Goal: Transaction & Acquisition: Purchase product/service

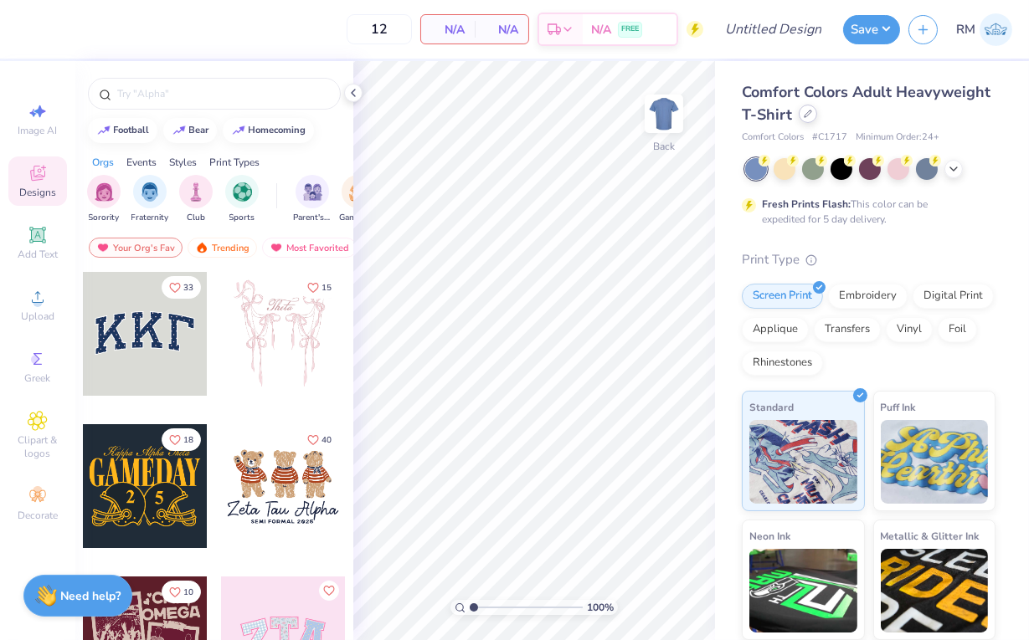
click at [806, 122] on div at bounding box center [807, 114] width 18 height 18
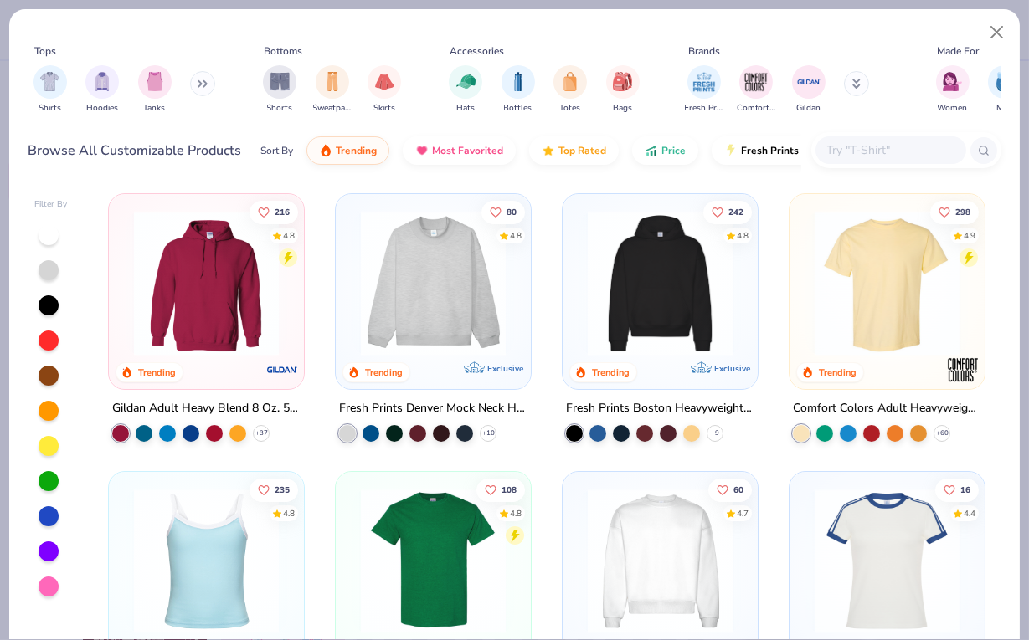
click at [722, 401] on div "Fresh Prints Boston Heavyweight Hoodie" at bounding box center [660, 408] width 188 height 21
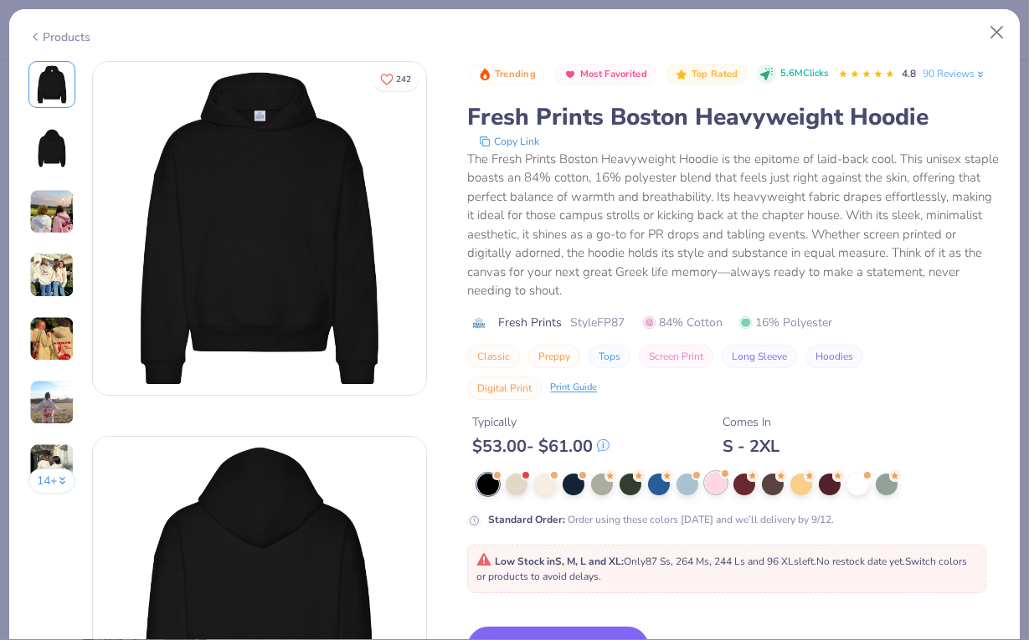
click at [720, 472] on div at bounding box center [716, 483] width 22 height 22
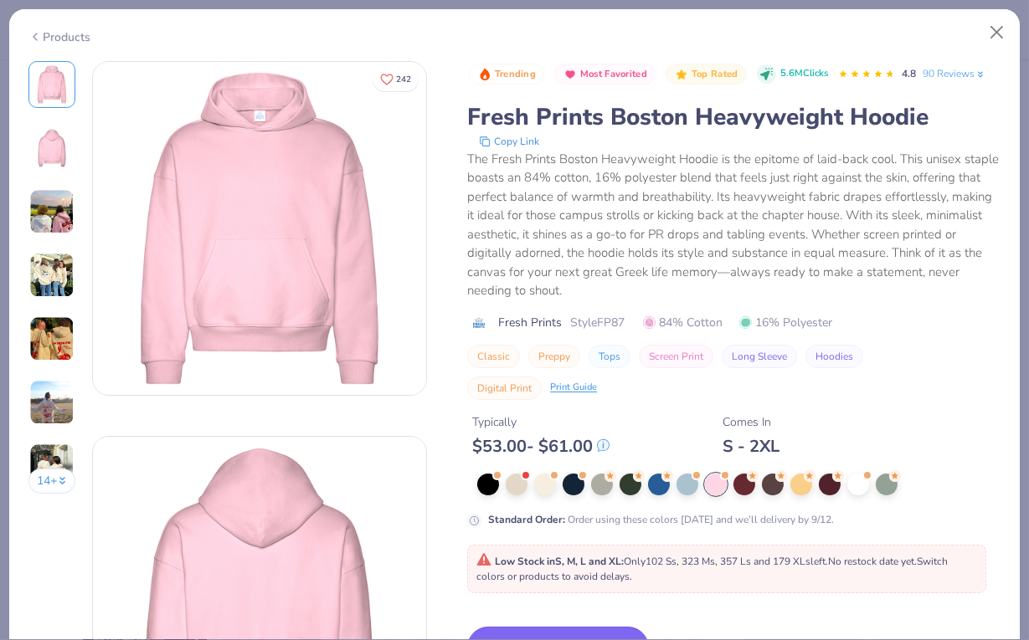
click at [522, 627] on button "Switch to This" at bounding box center [558, 648] width 182 height 42
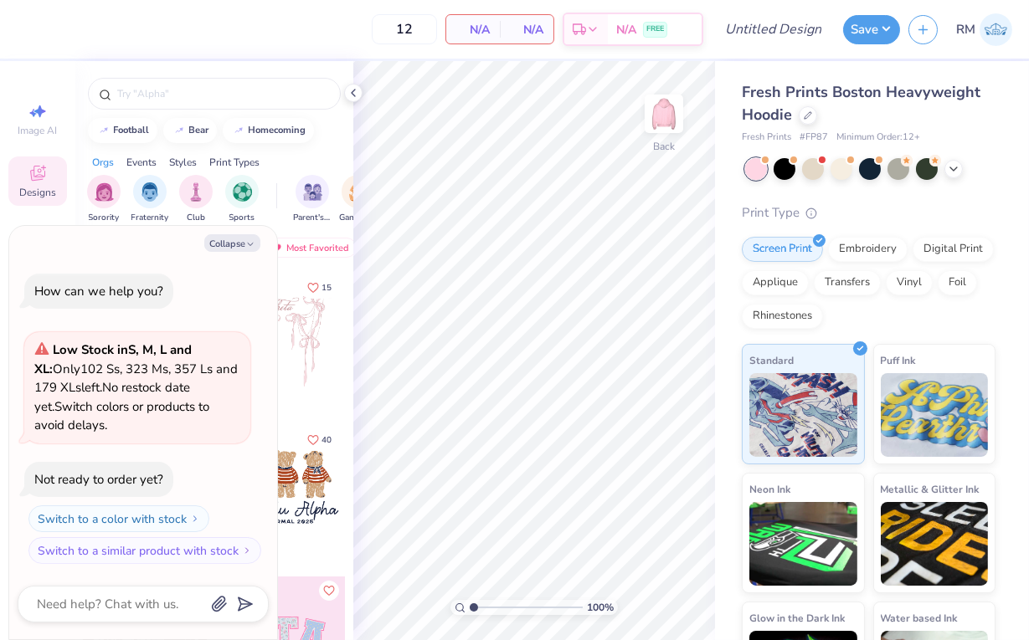
click at [244, 240] on button "Collapse" at bounding box center [232, 243] width 56 height 18
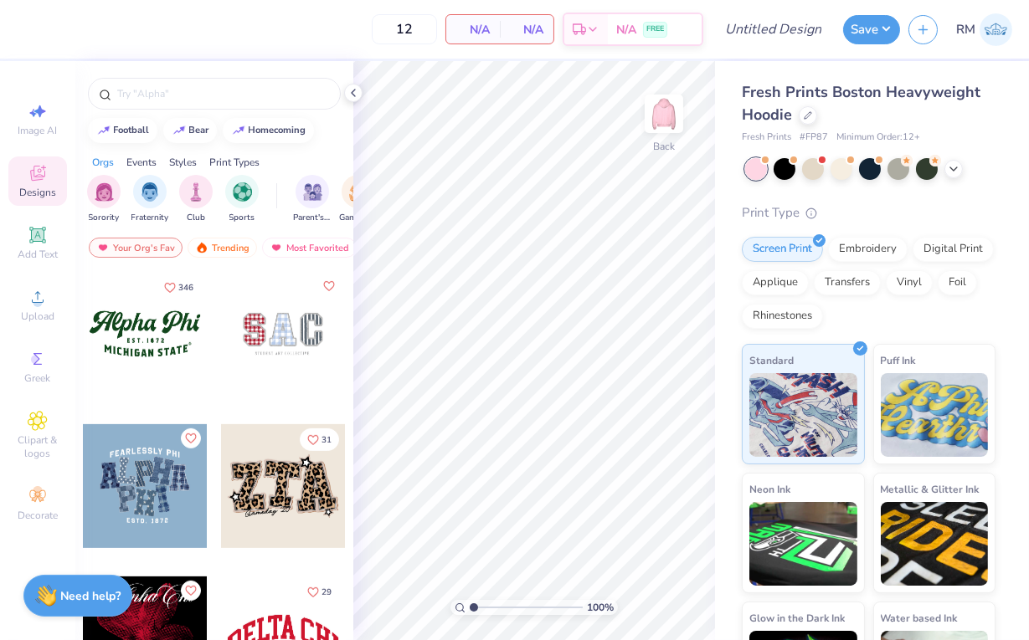
scroll to position [1369, 0]
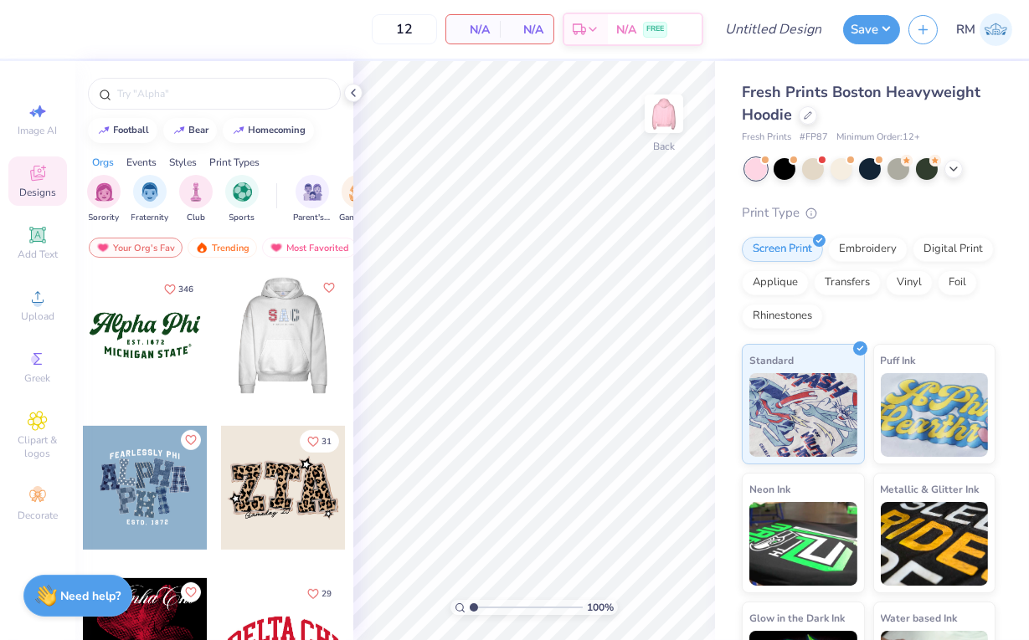
click at [273, 344] on div at bounding box center [283, 336] width 124 height 124
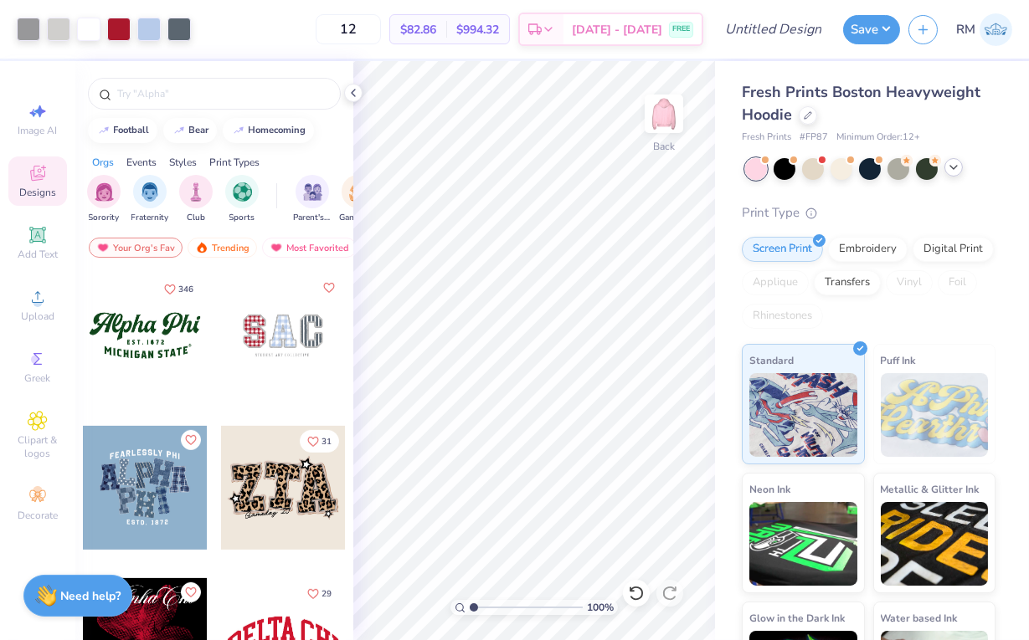
click at [956, 167] on icon at bounding box center [953, 167] width 13 height 13
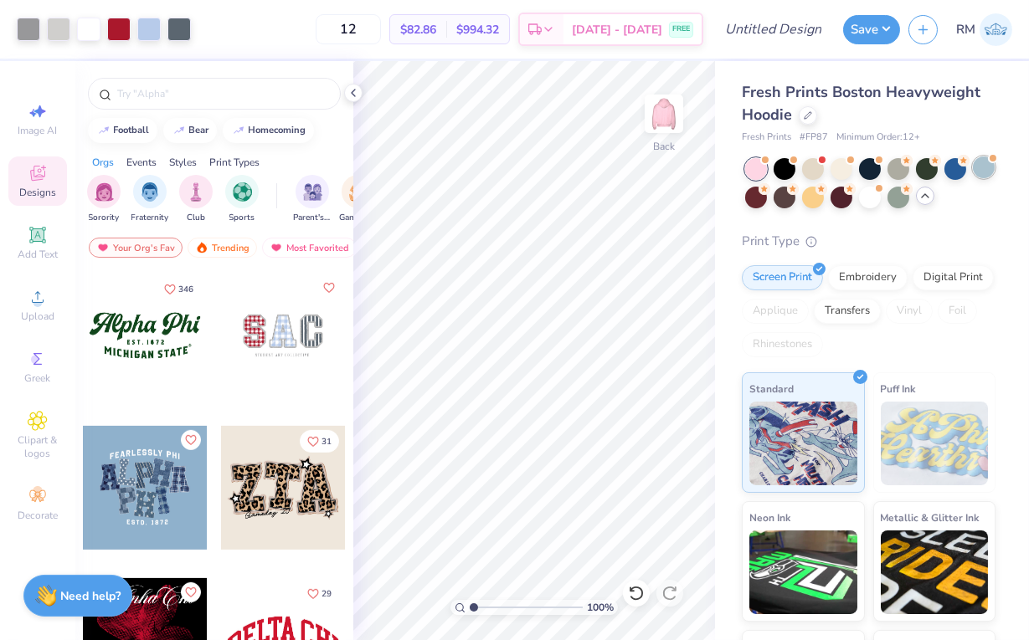
click at [987, 169] on div at bounding box center [983, 168] width 22 height 22
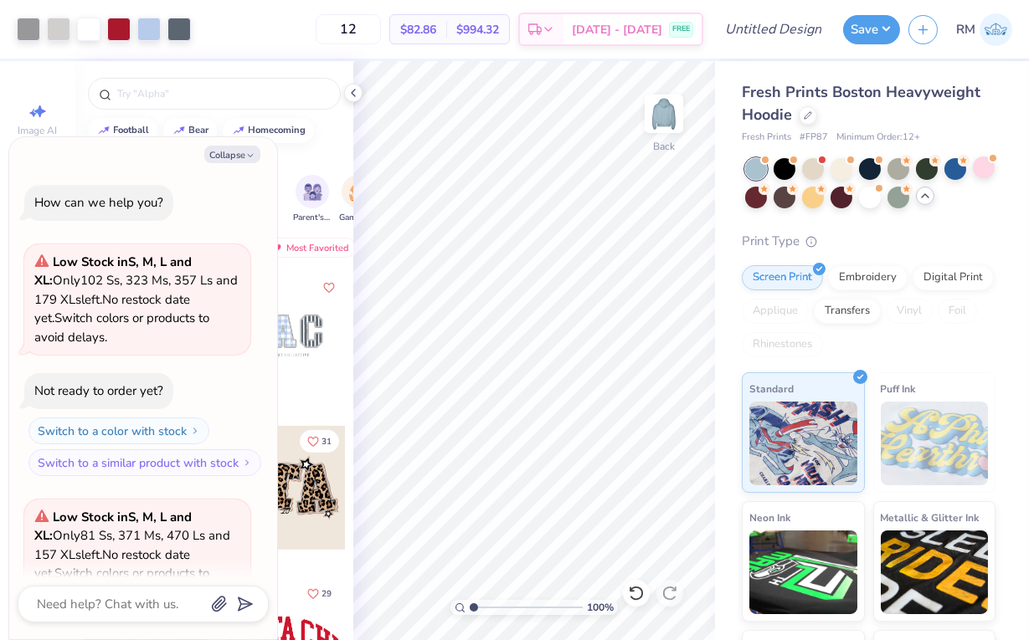
scroll to position [167, 0]
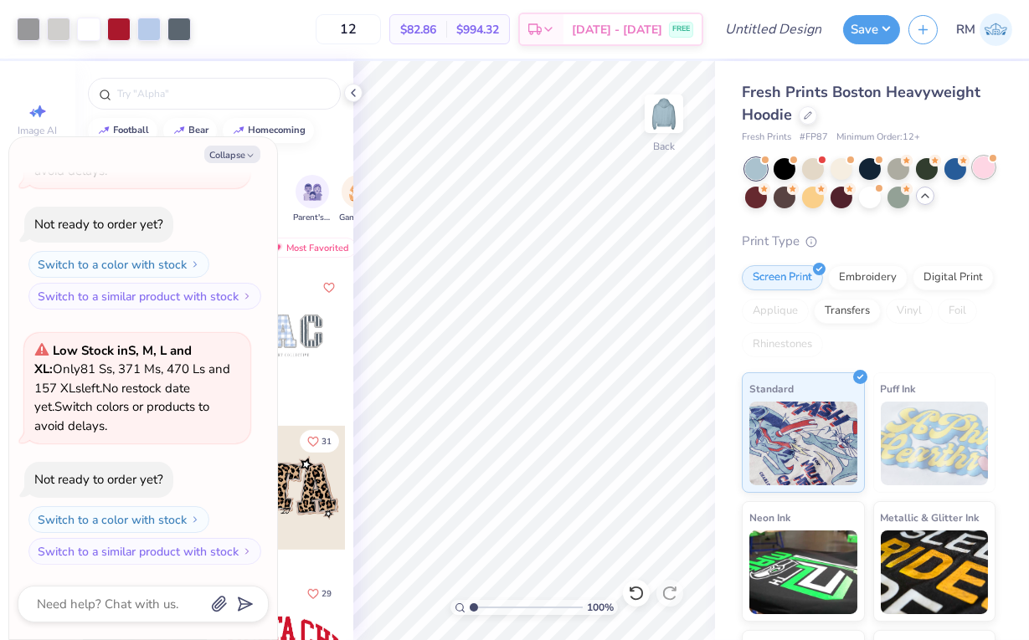
click at [978, 168] on div at bounding box center [983, 168] width 22 height 22
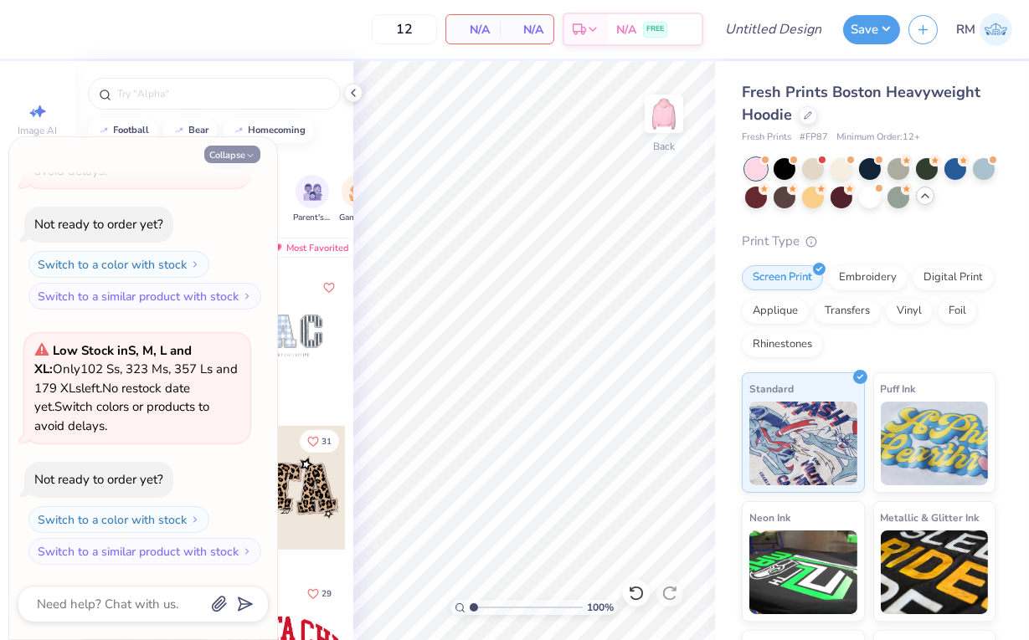
click at [242, 150] on button "Collapse" at bounding box center [232, 155] width 56 height 18
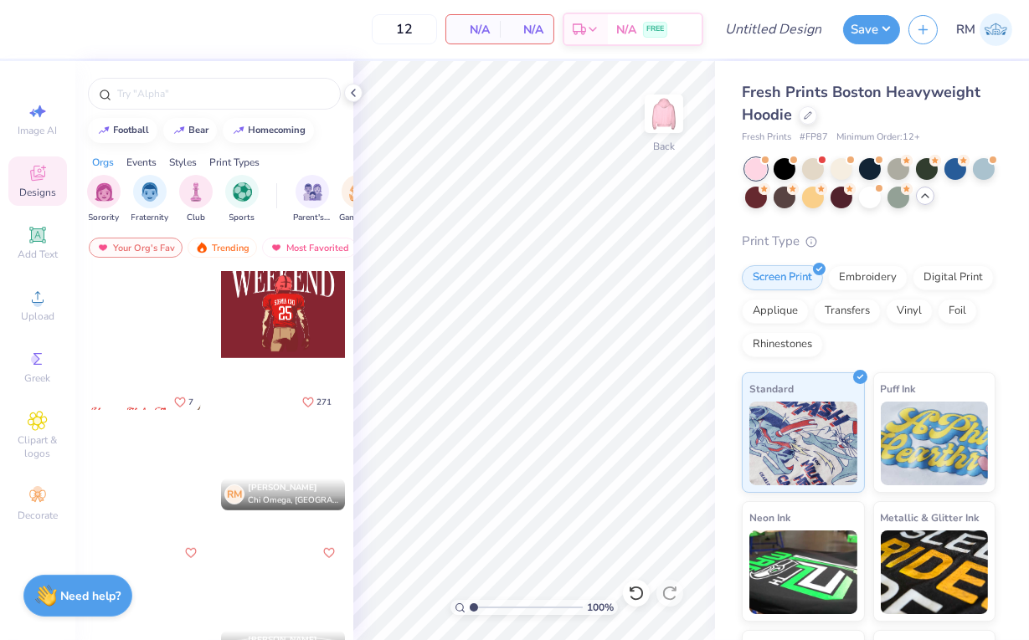
scroll to position [2530, 0]
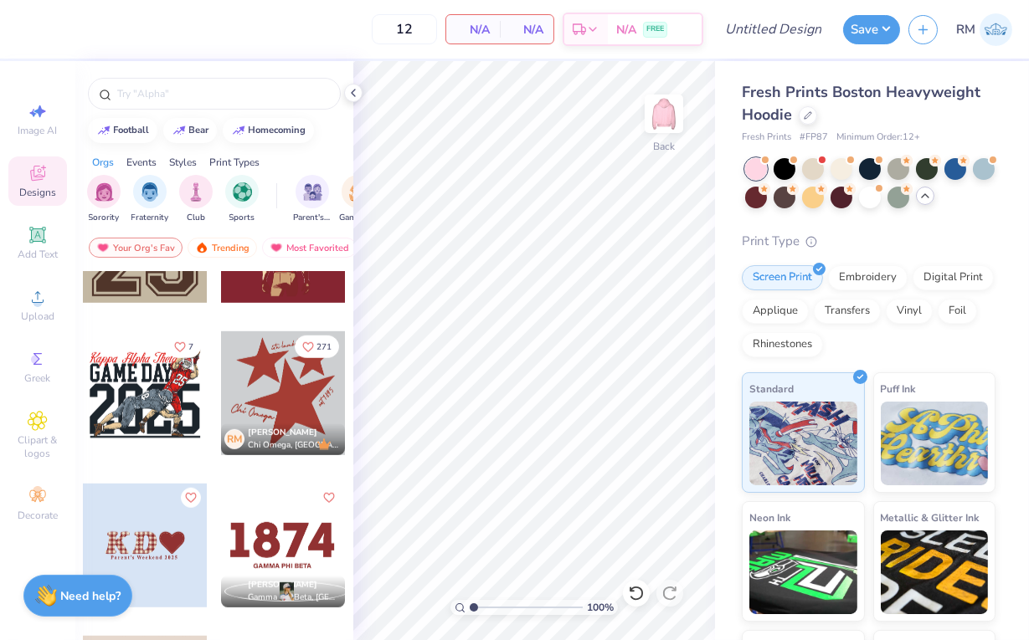
click at [350, 304] on div "89 5 7 7 271 [PERSON_NAME] [PERSON_NAME] Omega, [GEOGRAPHIC_DATA] [PERSON_NAME]…" at bounding box center [214, 486] width 278 height 431
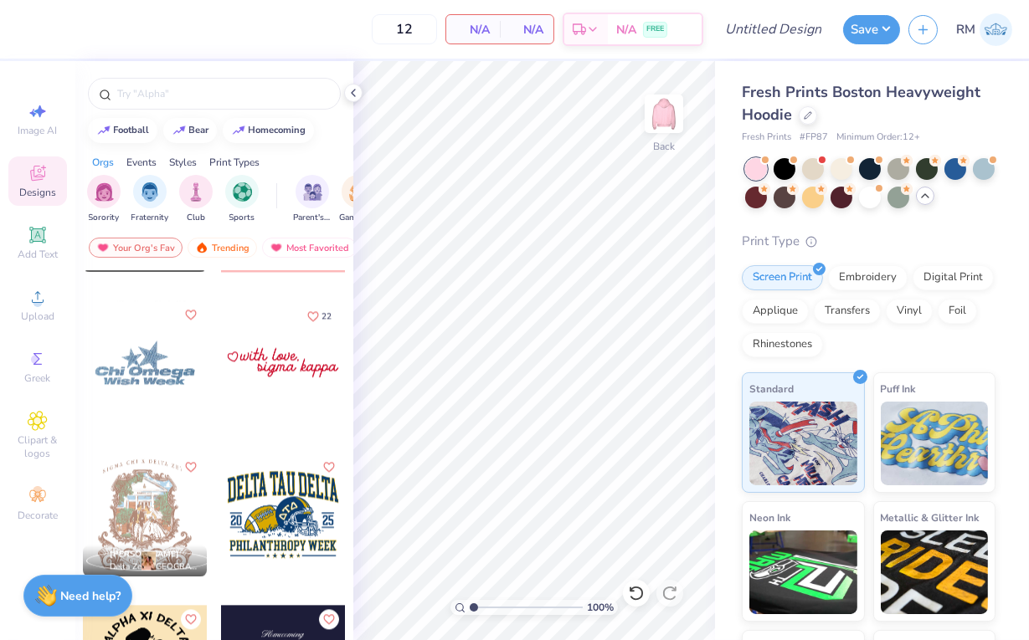
scroll to position [6829, 0]
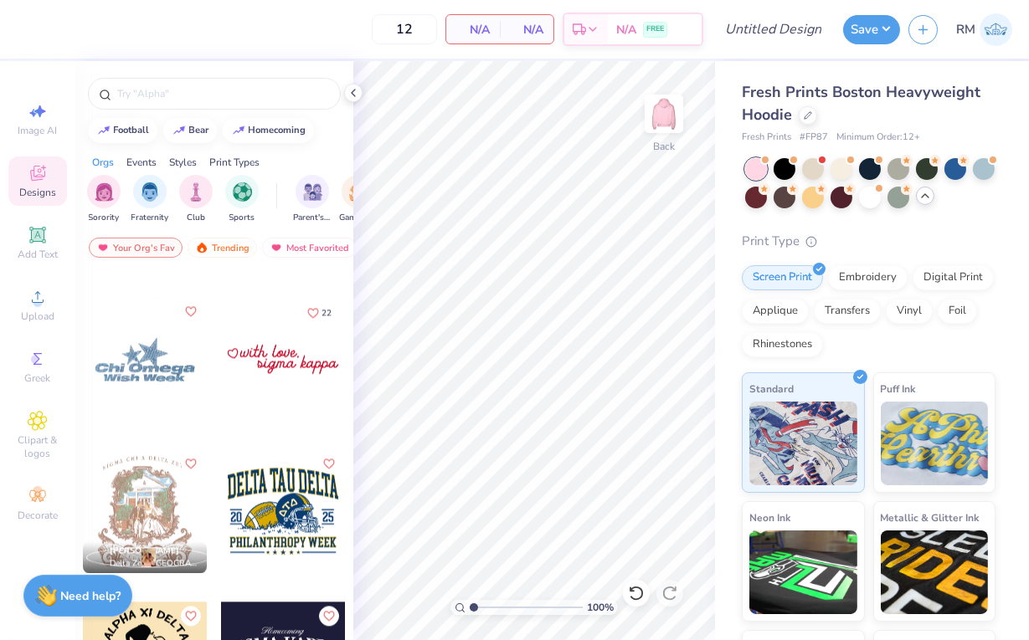
type textarea "x"
